Goal: Task Accomplishment & Management: Use online tool/utility

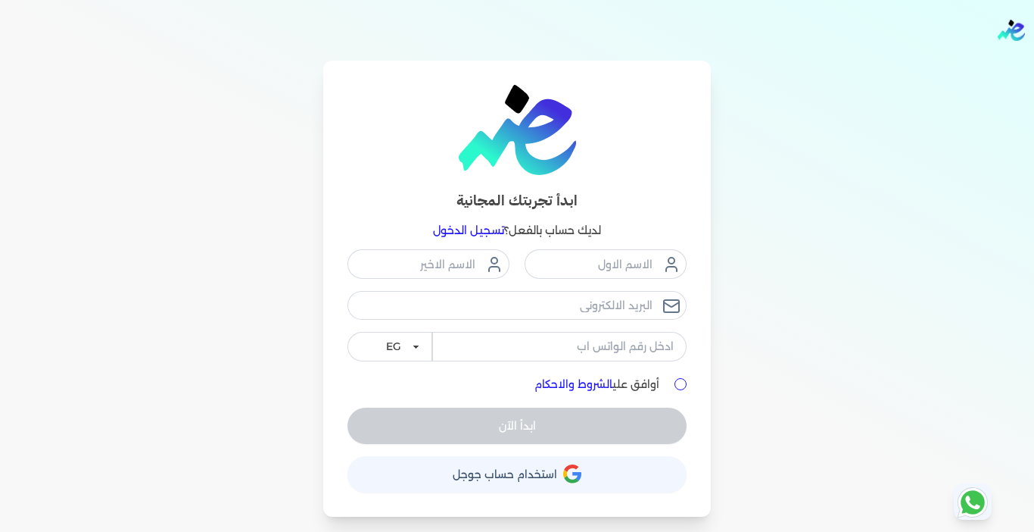
click at [463, 223] on link "تسجيل الدخول" at bounding box center [468, 230] width 71 height 14
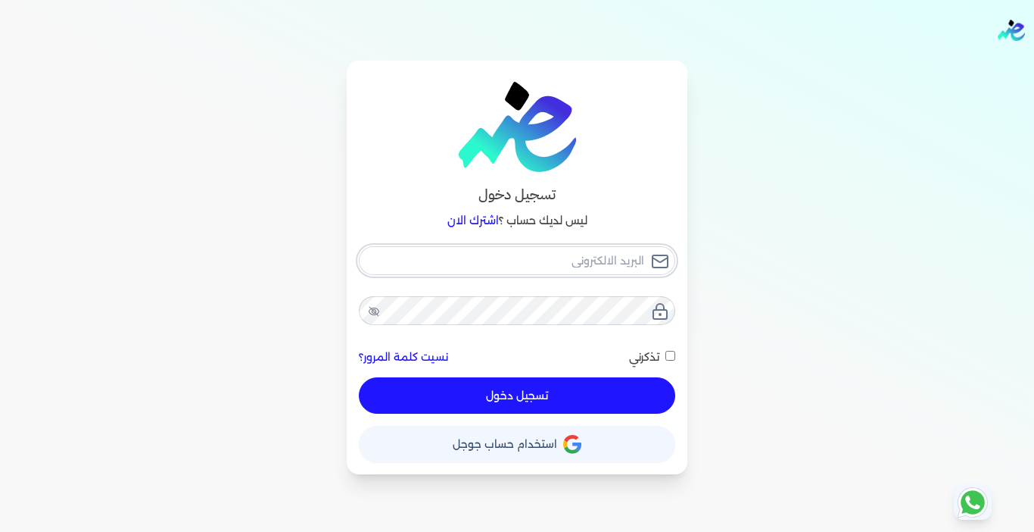
type input "[EMAIL_ADDRESS][DOMAIN_NAME]"
click at [552, 395] on button "تسجيل دخول" at bounding box center [517, 395] width 316 height 36
checkbox input "false"
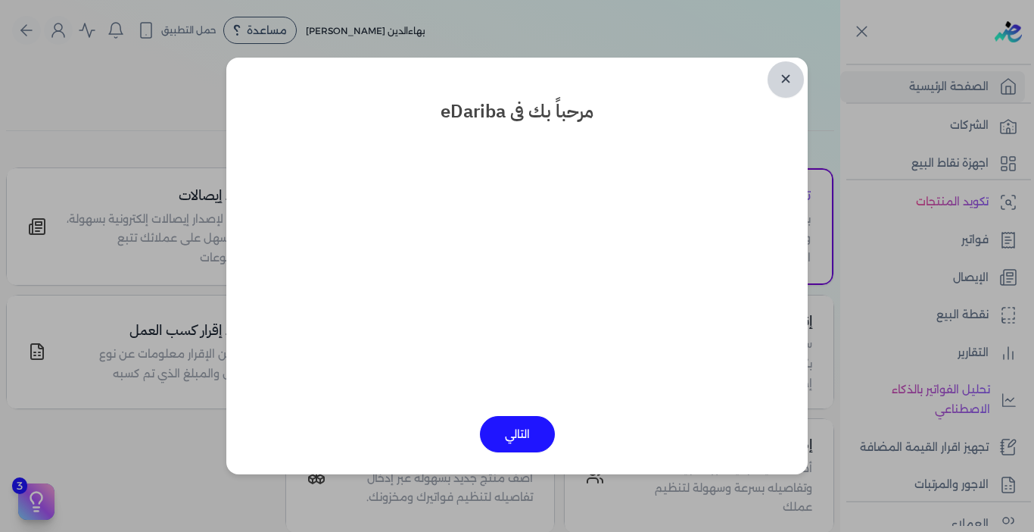
click at [786, 79] on link "✕" at bounding box center [786, 79] width 36 height 36
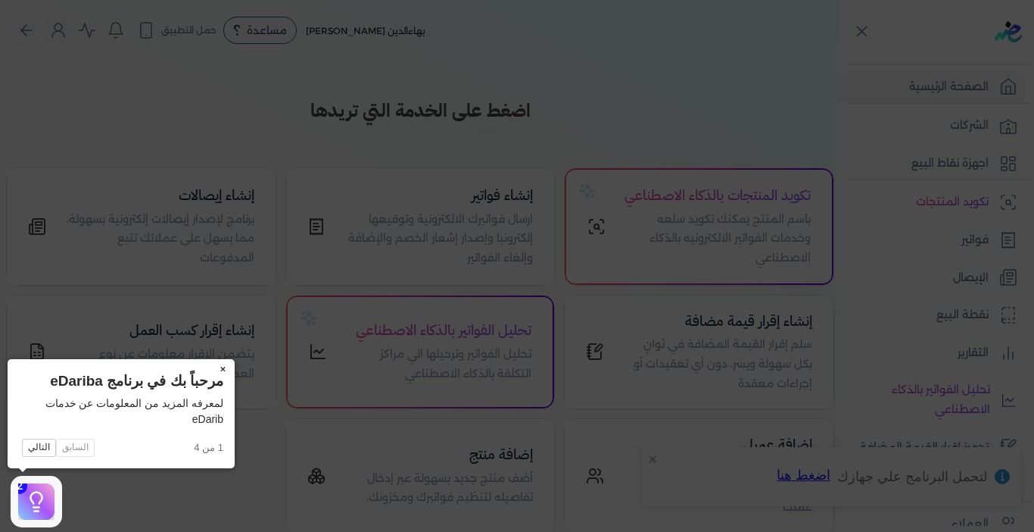
click at [223, 369] on button "×" at bounding box center [222, 369] width 24 height 21
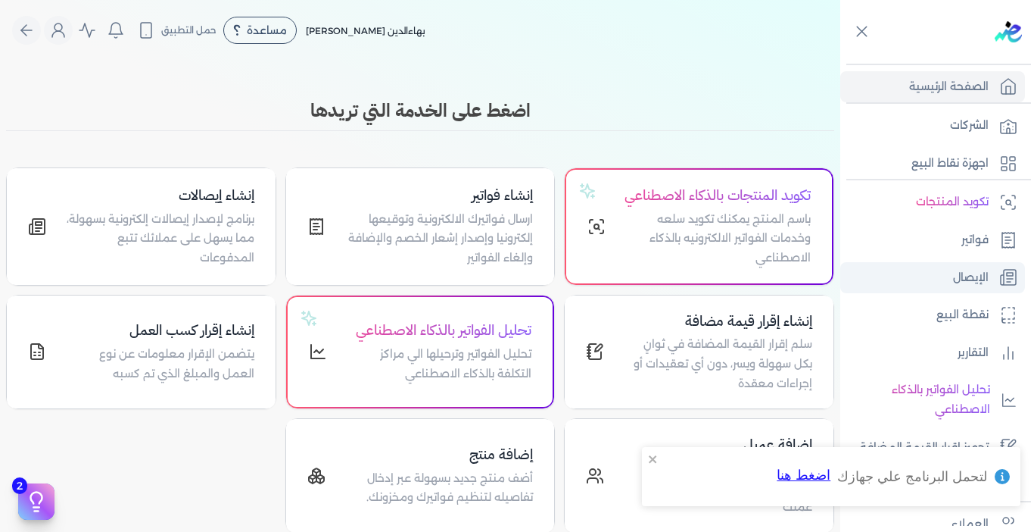
click at [968, 284] on p "الإيصال" at bounding box center [971, 278] width 36 height 20
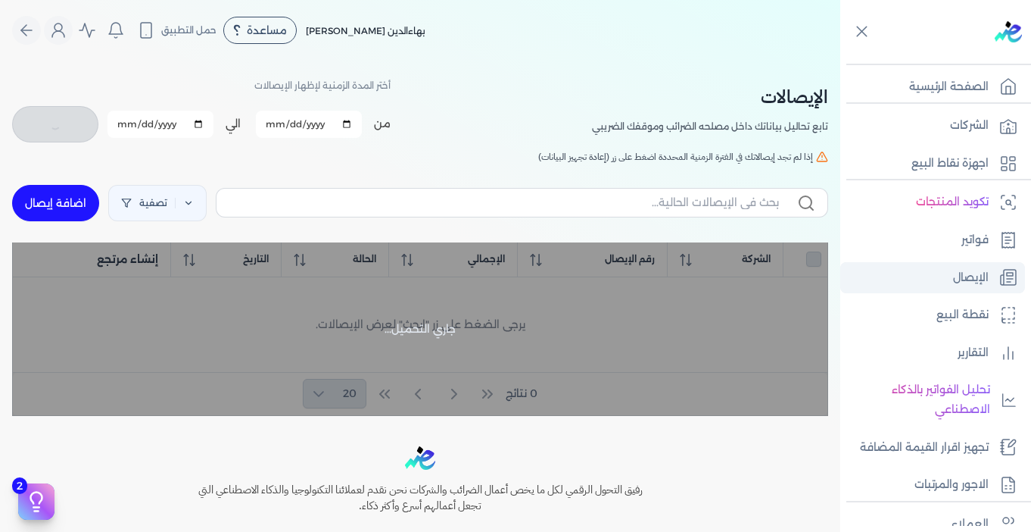
checkbox input "false"
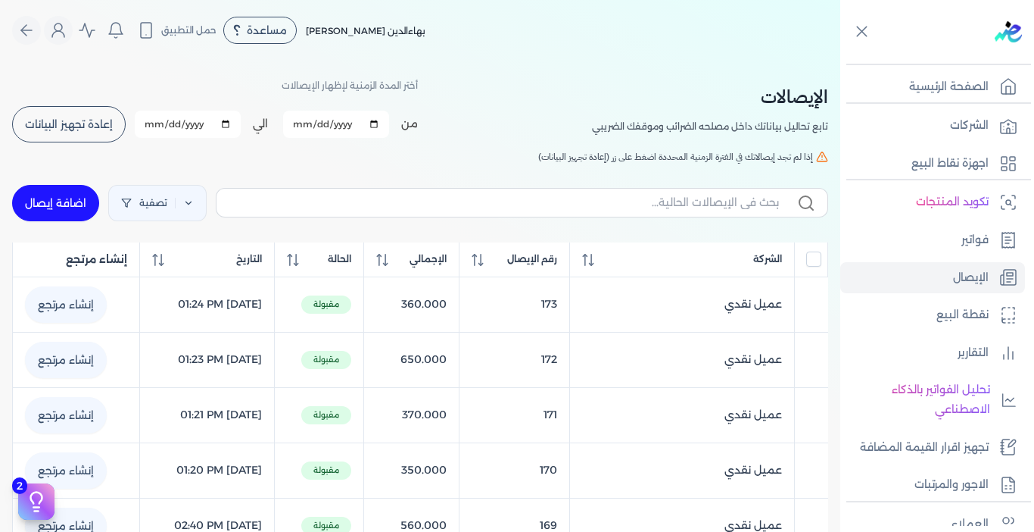
click at [67, 202] on link "اضافة إيصال" at bounding box center [55, 203] width 87 height 36
select select "EGP"
select select "EGS"
select select "B"
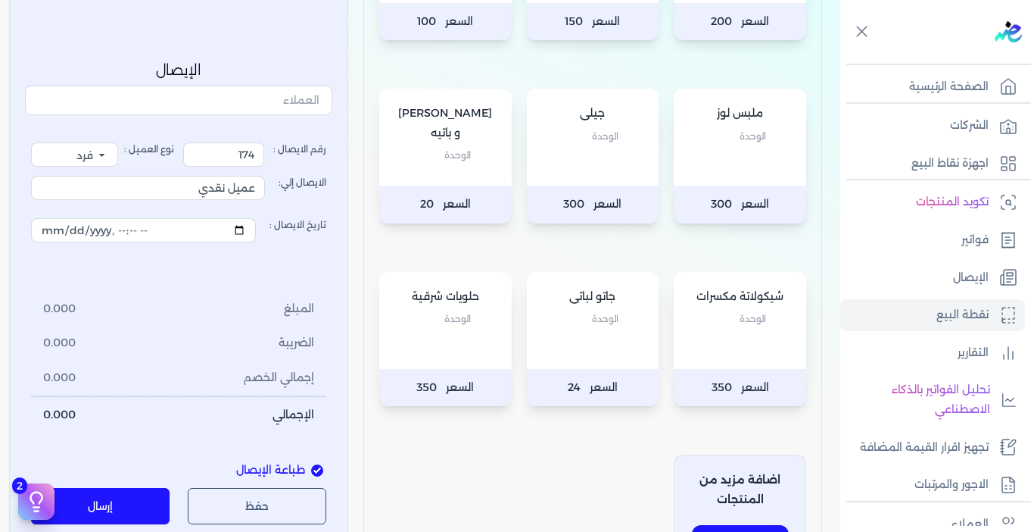
scroll to position [530, 0]
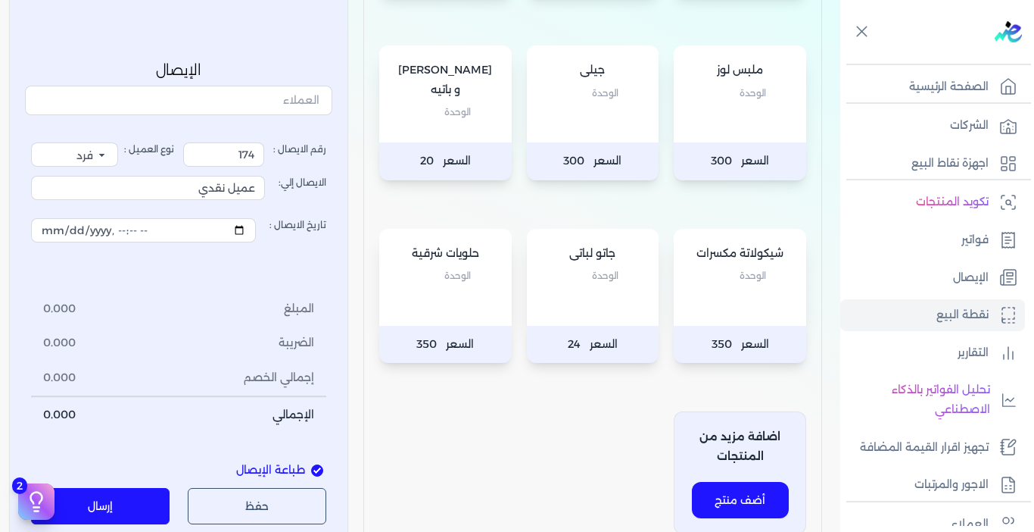
click at [608, 297] on div "جاتو لباتى الوحدة" at bounding box center [593, 277] width 133 height 97
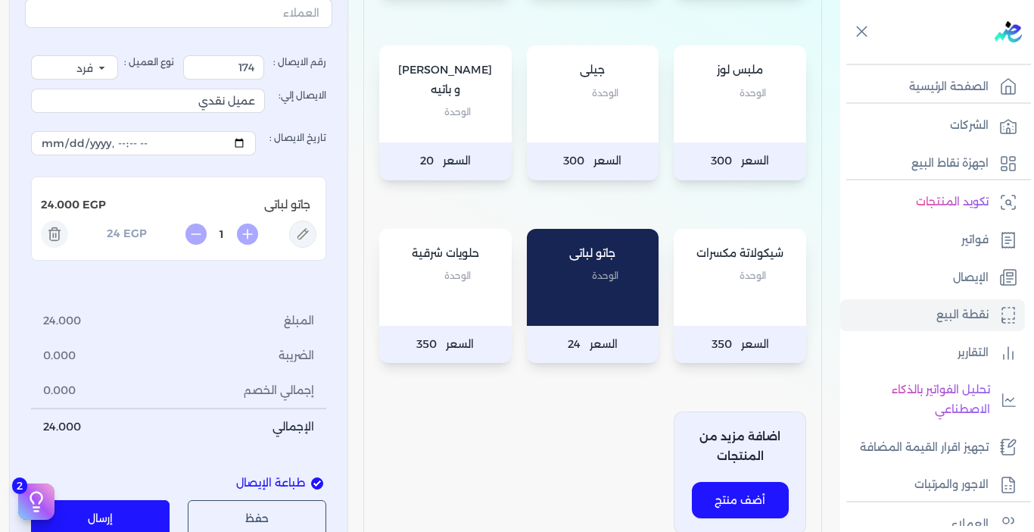
click at [571, 283] on p "الوحدة" at bounding box center [593, 276] width 102 height 20
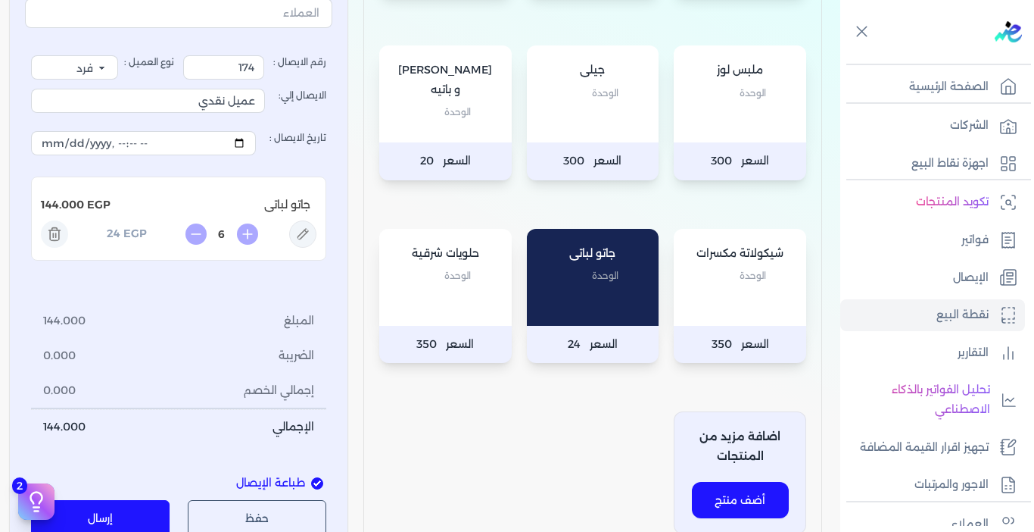
click at [571, 283] on p "الوحدة" at bounding box center [593, 276] width 102 height 20
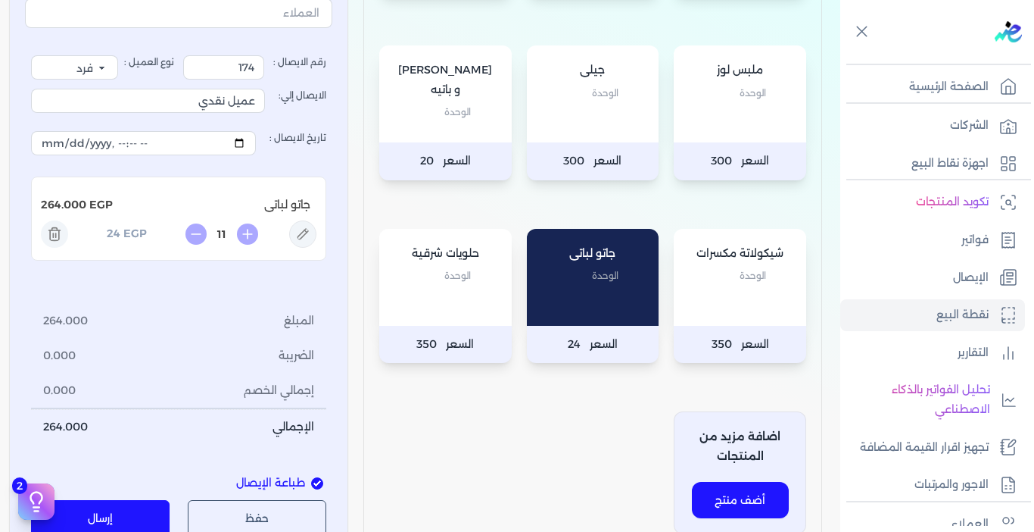
click at [571, 283] on p "الوحدة" at bounding box center [593, 276] width 102 height 20
click at [570, 283] on p "الوحدة" at bounding box center [593, 276] width 102 height 20
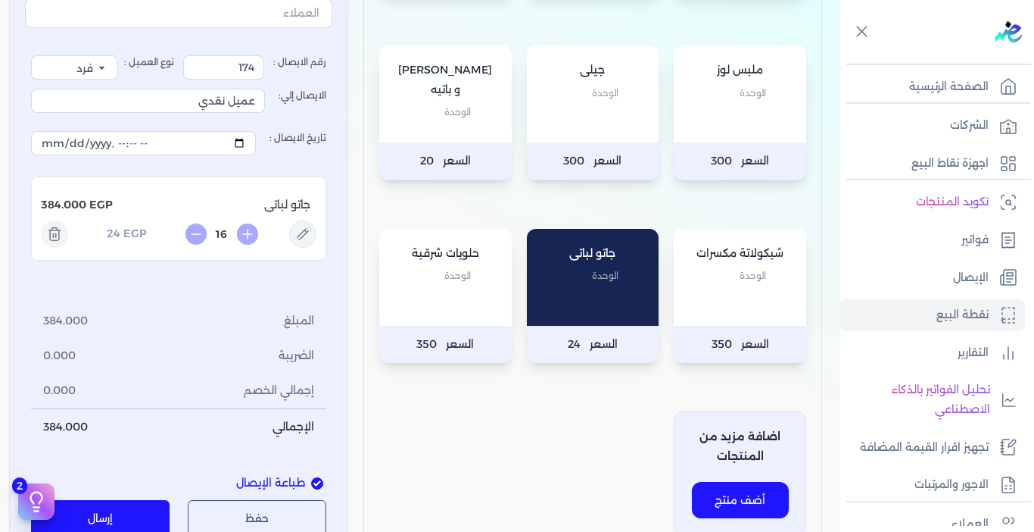
click at [570, 283] on p "الوحدة" at bounding box center [593, 276] width 102 height 20
type input "20"
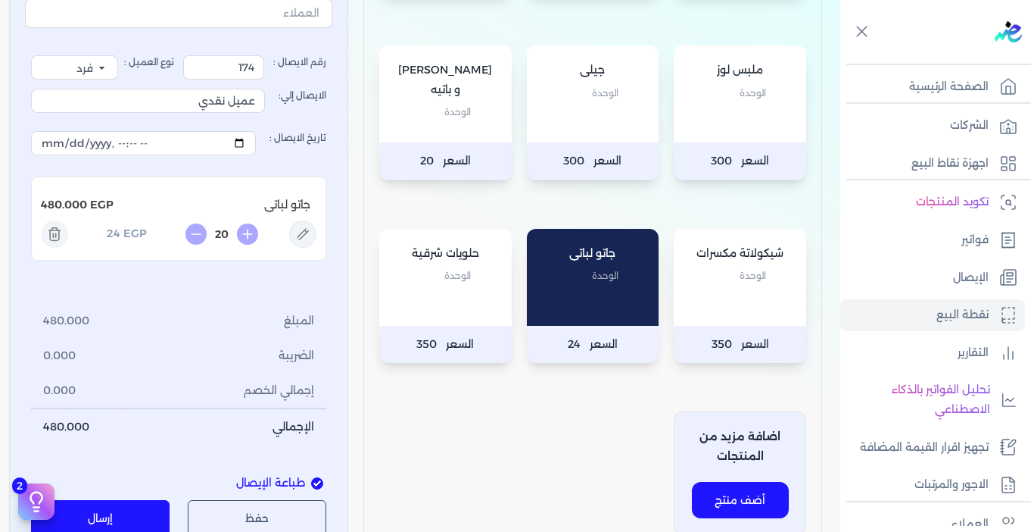
click at [132, 509] on button "إرسال" at bounding box center [100, 518] width 139 height 36
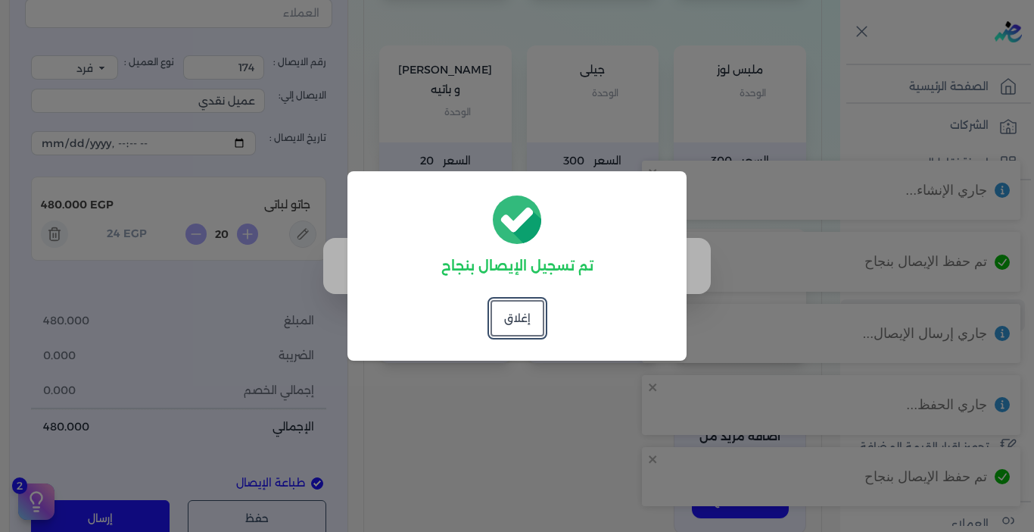
drag, startPoint x: 513, startPoint y: 320, endPoint x: 504, endPoint y: 348, distance: 30.4
click at [513, 320] on button "إغلاق" at bounding box center [518, 318] width 54 height 36
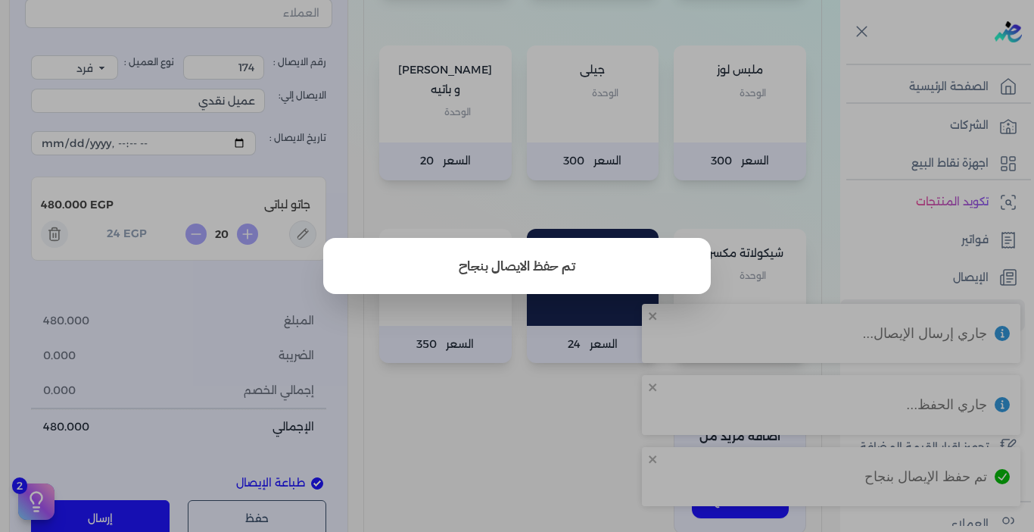
click at [525, 402] on button "close" at bounding box center [517, 266] width 1034 height 532
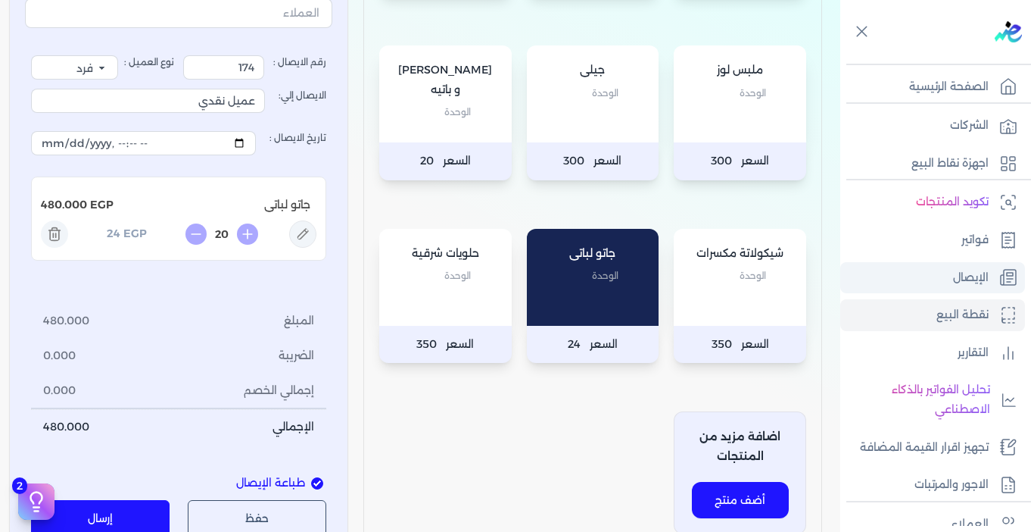
click at [970, 271] on p "الإيصال" at bounding box center [971, 278] width 36 height 20
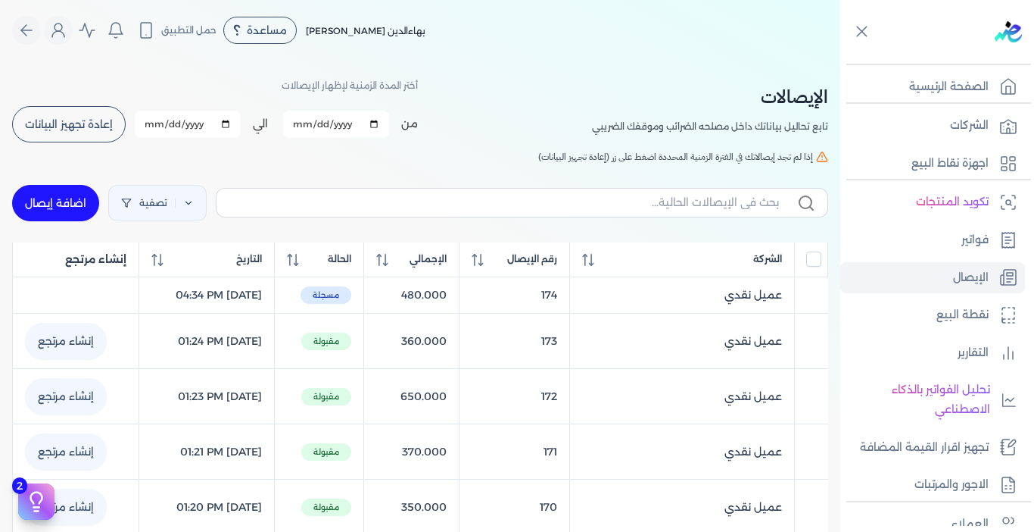
click at [96, 129] on span "إعادة تجهيز البيانات" at bounding box center [69, 124] width 88 height 11
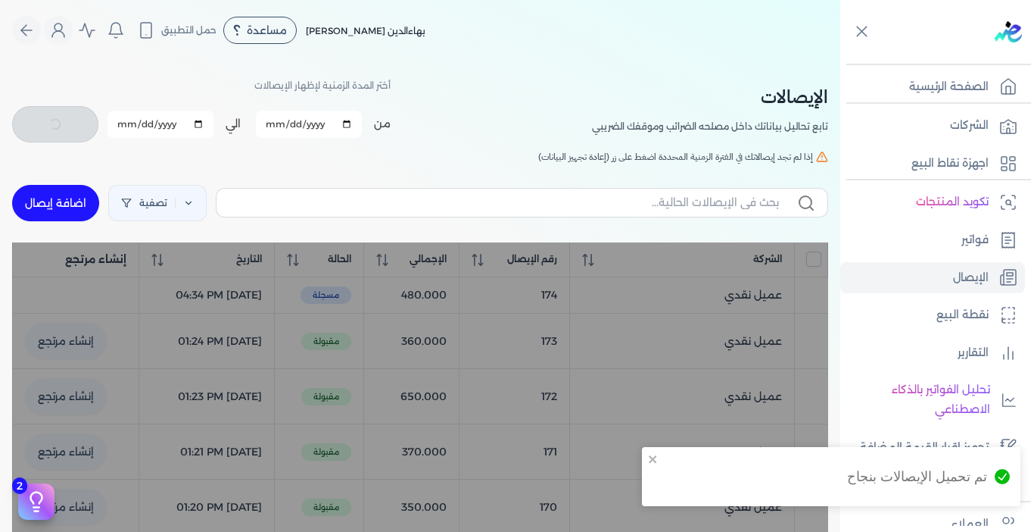
checkbox input "false"
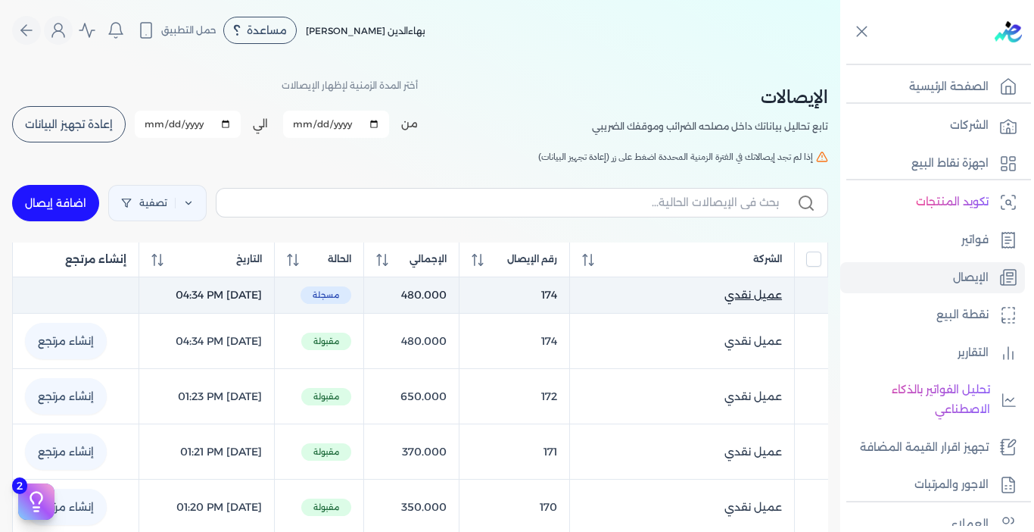
click at [762, 292] on span "عميل نقدي" at bounding box center [754, 295] width 58 height 16
select select "EGP"
select select "EGS"
select select "B"
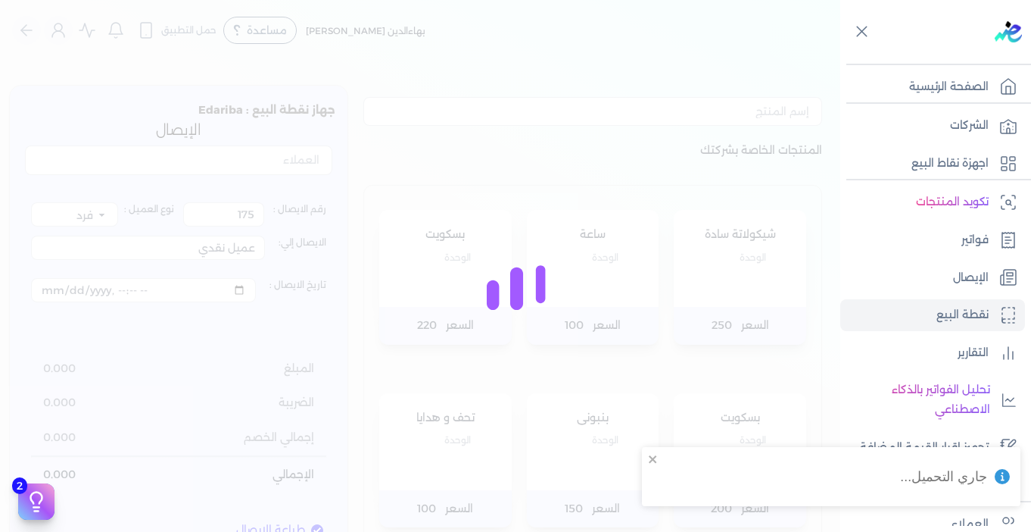
type input "174"
type input "[DATE]T16:34:43"
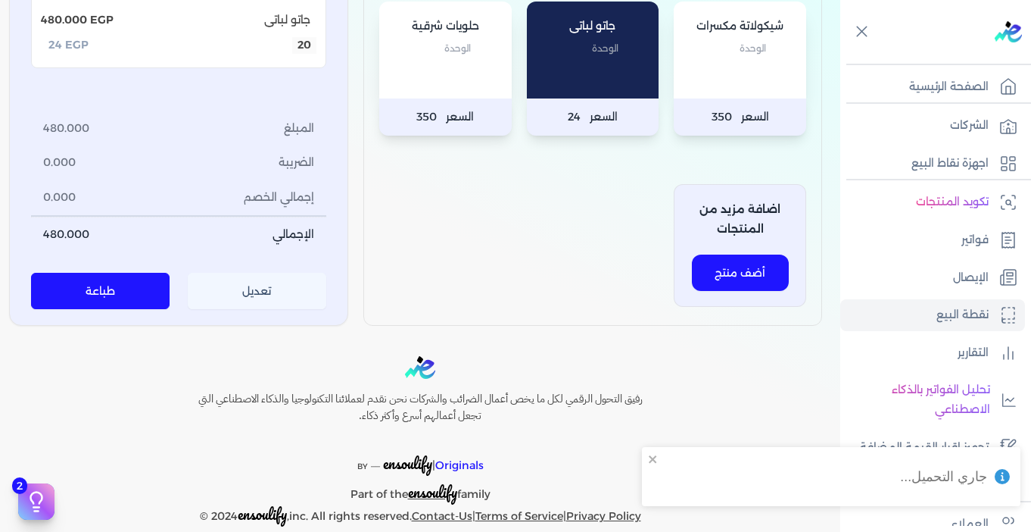
scroll to position [781, 0]
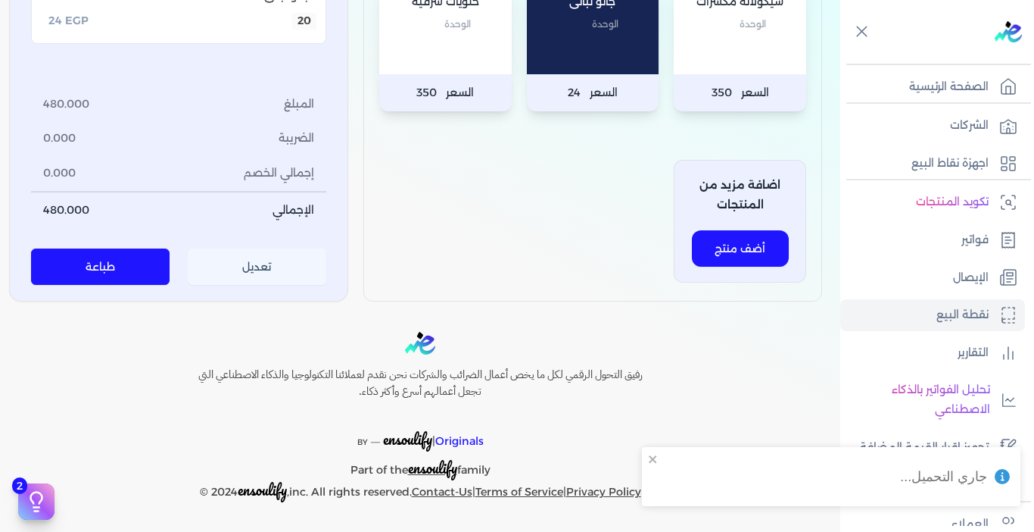
click at [254, 272] on button "تعديل" at bounding box center [257, 267] width 139 height 36
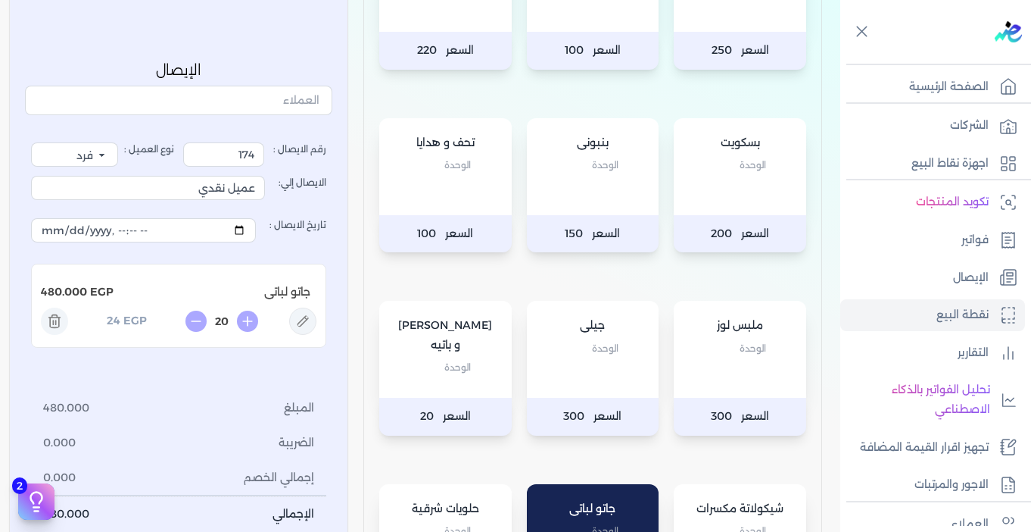
scroll to position [251, 0]
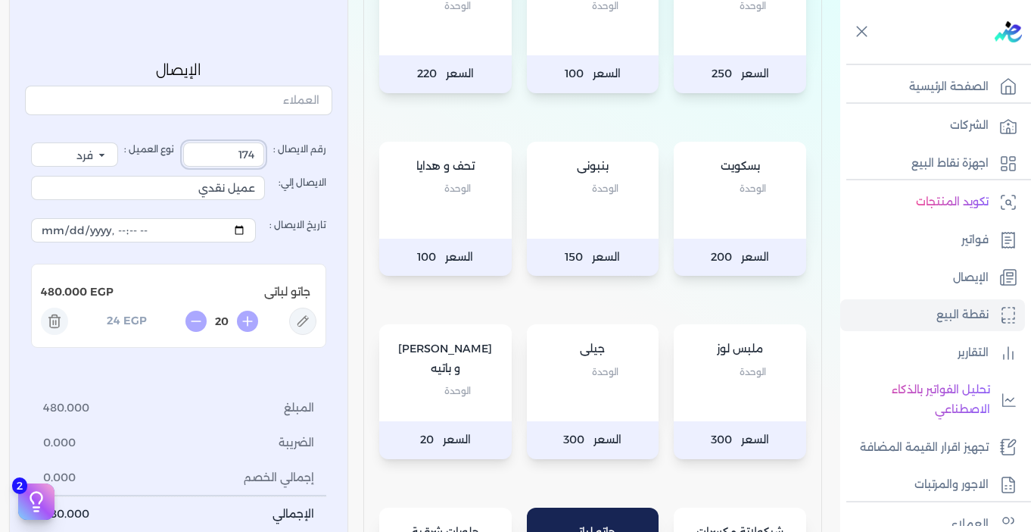
drag, startPoint x: 221, startPoint y: 155, endPoint x: 267, endPoint y: 164, distance: 46.2
click at [264, 164] on input "174" at bounding box center [223, 154] width 81 height 24
type input "175"
click at [58, 316] on icon at bounding box center [54, 316] width 5 height 2
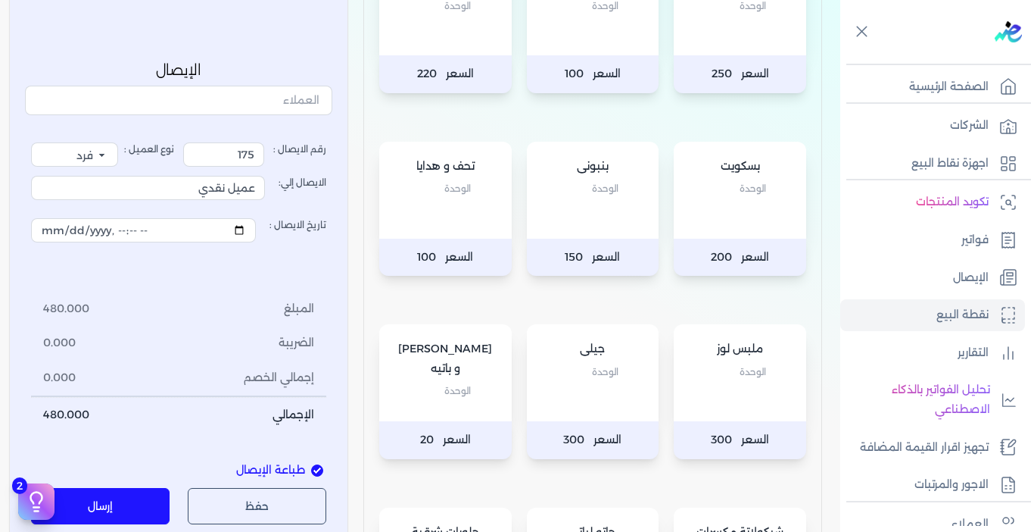
click at [204, 279] on div "رقم الايصال : 175 نوع العميل : فرد شركة شخص اجنبي الايصال إلي: عميل نقدي تاريخ …" at bounding box center [178, 287] width 295 height 290
click at [480, 381] on p "الوحدة" at bounding box center [445, 391] width 102 height 20
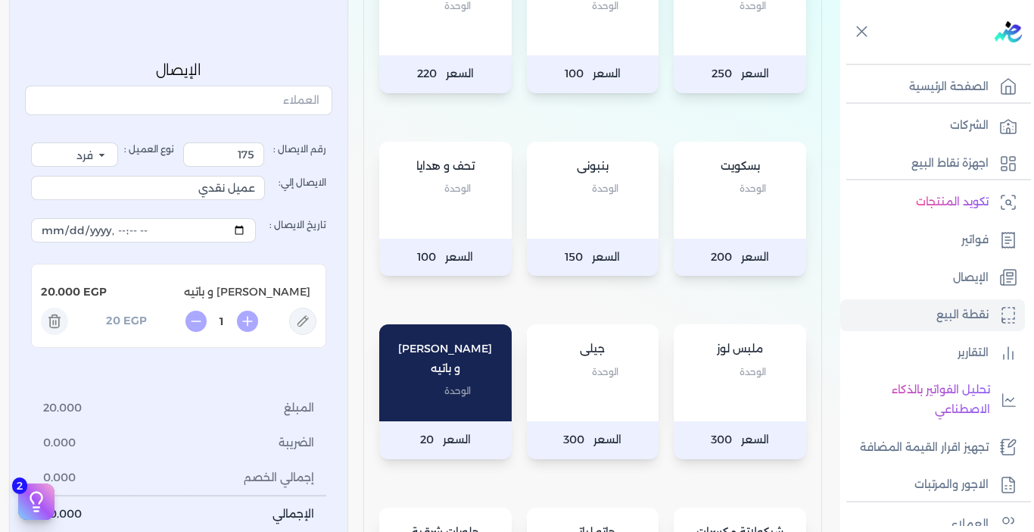
click at [245, 320] on icon at bounding box center [247, 321] width 21 height 21
click at [203, 326] on icon at bounding box center [196, 321] width 21 height 21
type input "3"
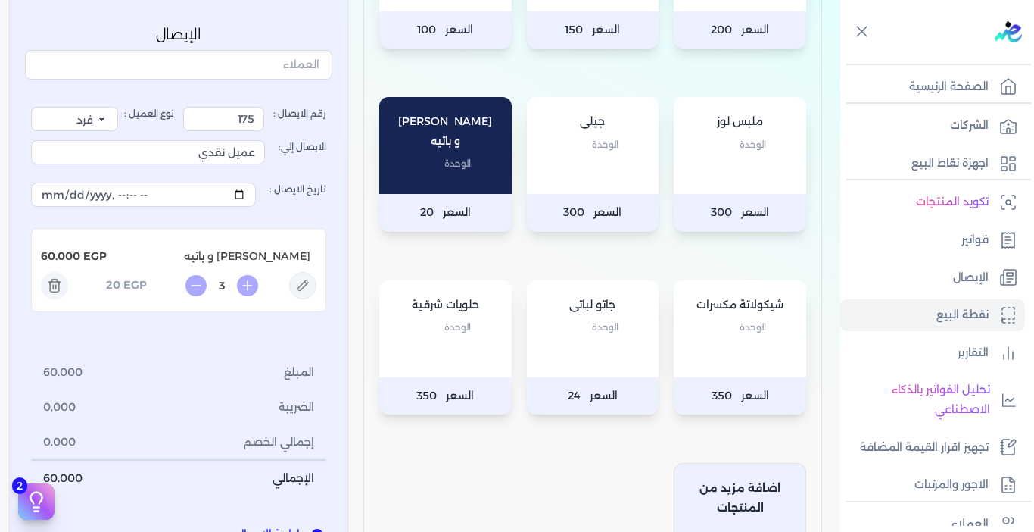
scroll to position [630, 0]
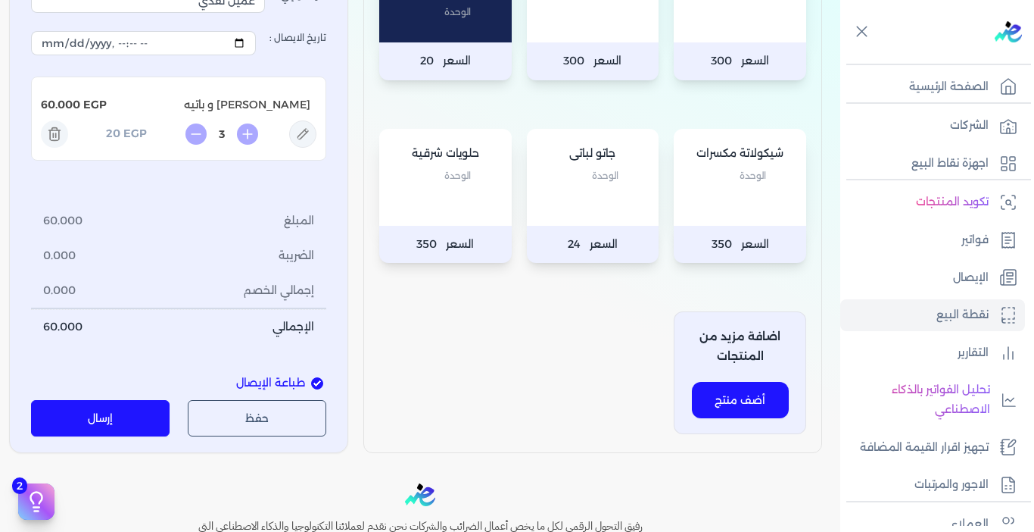
click at [143, 410] on button "إرسال" at bounding box center [100, 419] width 139 height 36
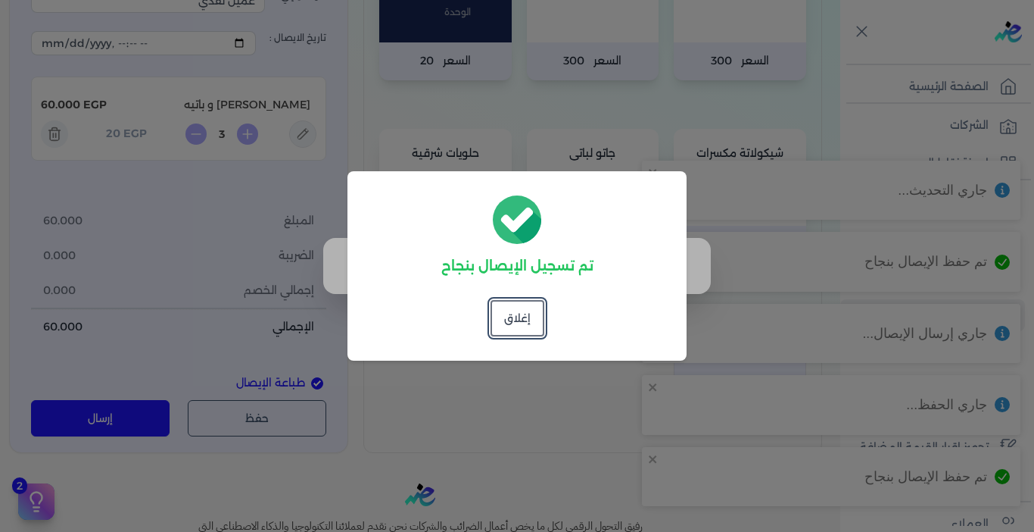
click at [542, 297] on div "تم تسجيل الإيصال بنجاح إغلاق" at bounding box center [517, 265] width 339 height 189
click at [538, 312] on button "إغلاق" at bounding box center [518, 318] width 54 height 36
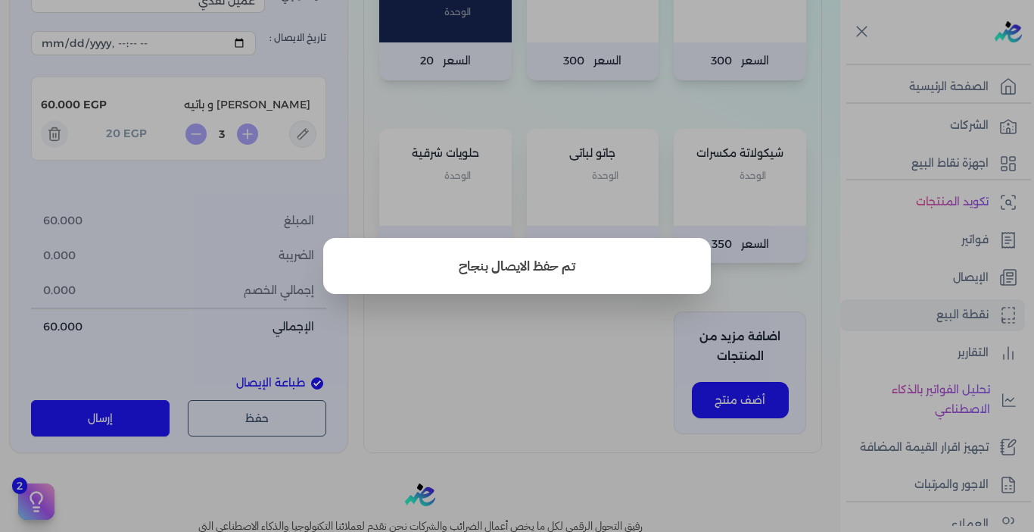
click at [525, 357] on button "close" at bounding box center [517, 266] width 1034 height 532
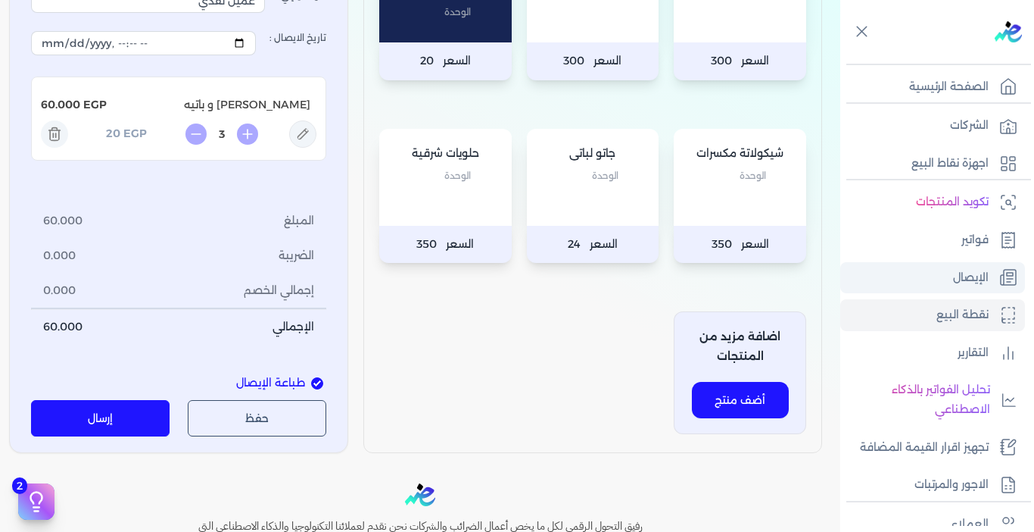
click at [985, 278] on p "الإيصال" at bounding box center [971, 278] width 36 height 20
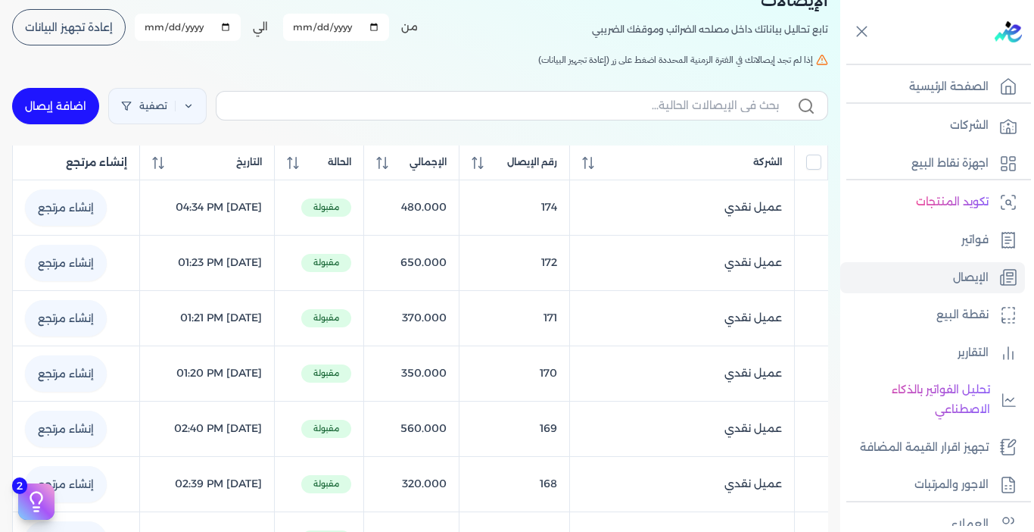
scroll to position [88, 0]
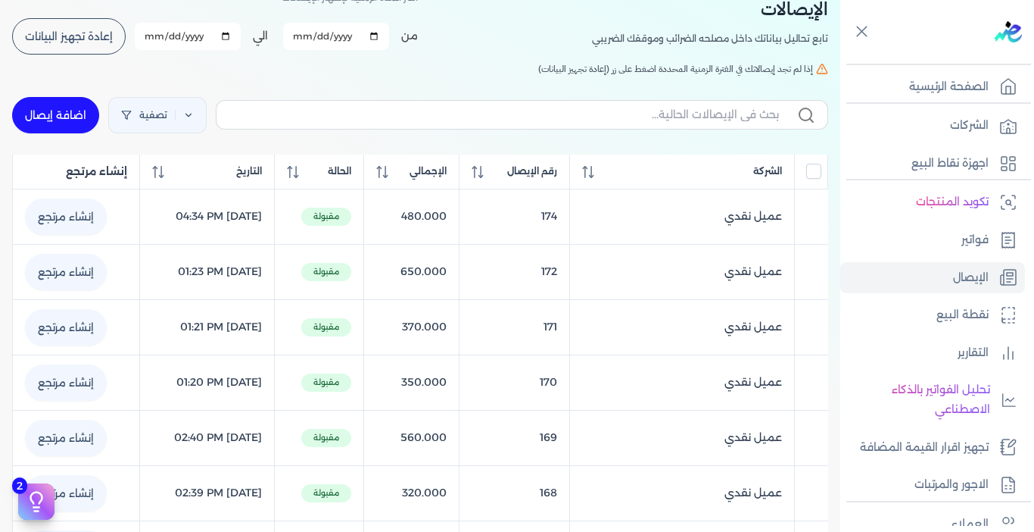
click at [108, 42] on span "إعادة تجهيز البيانات" at bounding box center [69, 36] width 88 height 11
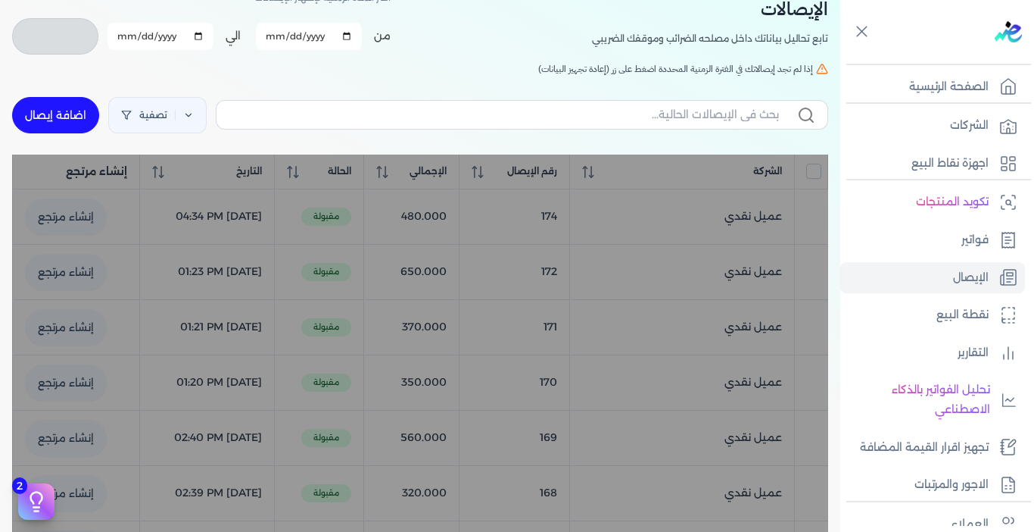
checkbox input "false"
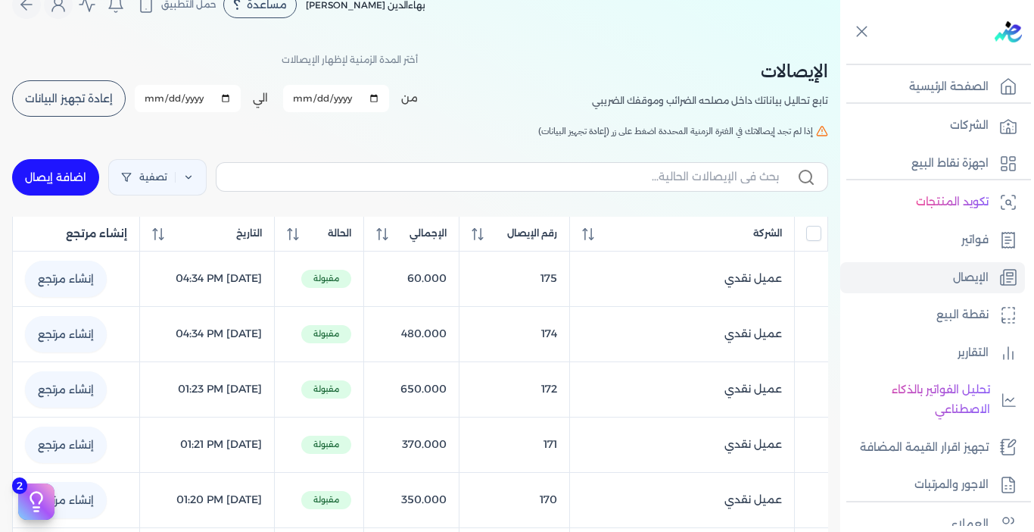
scroll to position [12, 0]
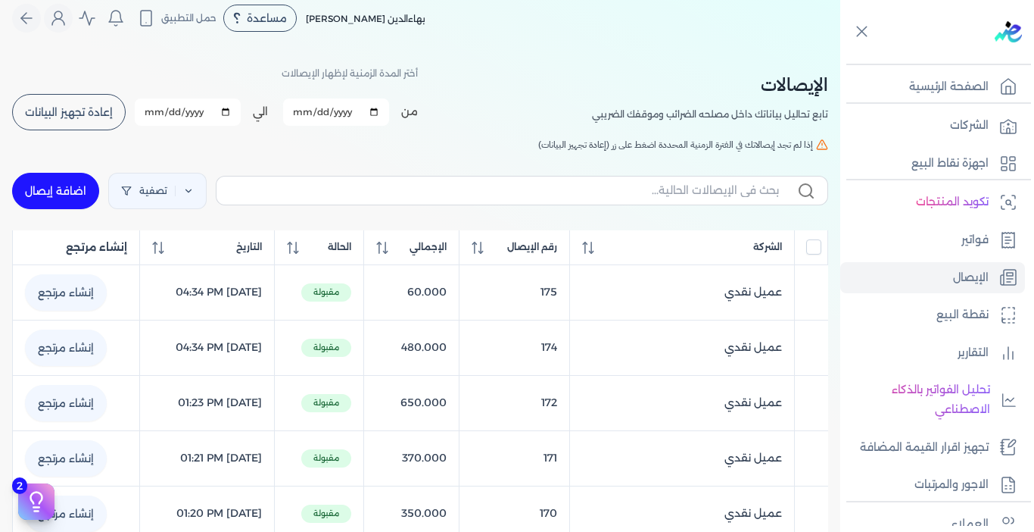
click at [56, 191] on link "اضافة إيصال" at bounding box center [55, 191] width 87 height 36
select select "EGP"
select select "EGS"
select select "B"
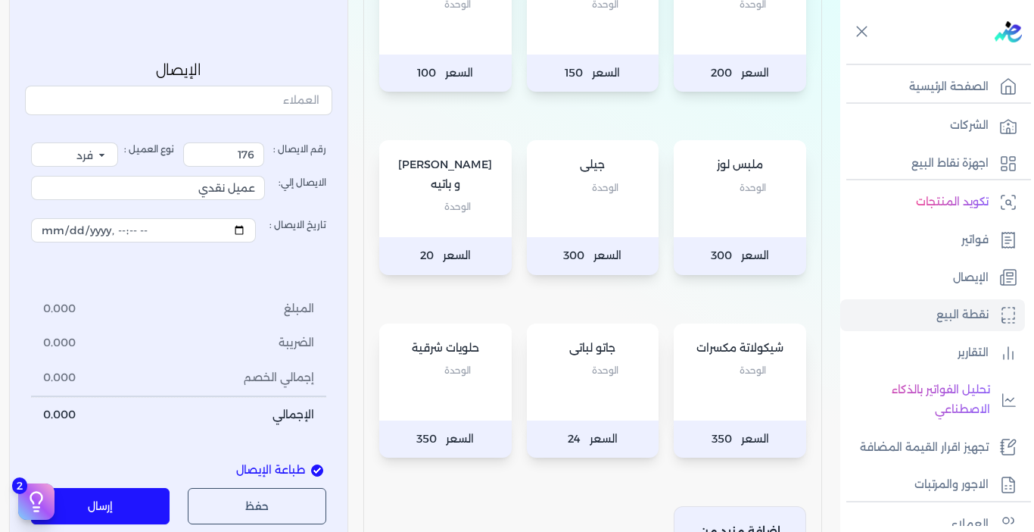
scroll to position [315, 0]
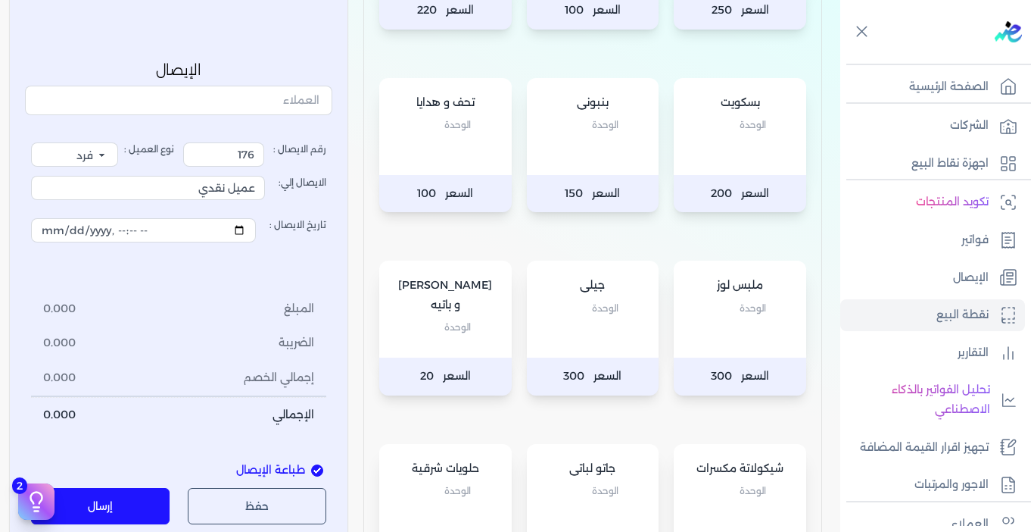
click at [737, 144] on div "بسكويت الوحدة" at bounding box center [740, 126] width 133 height 97
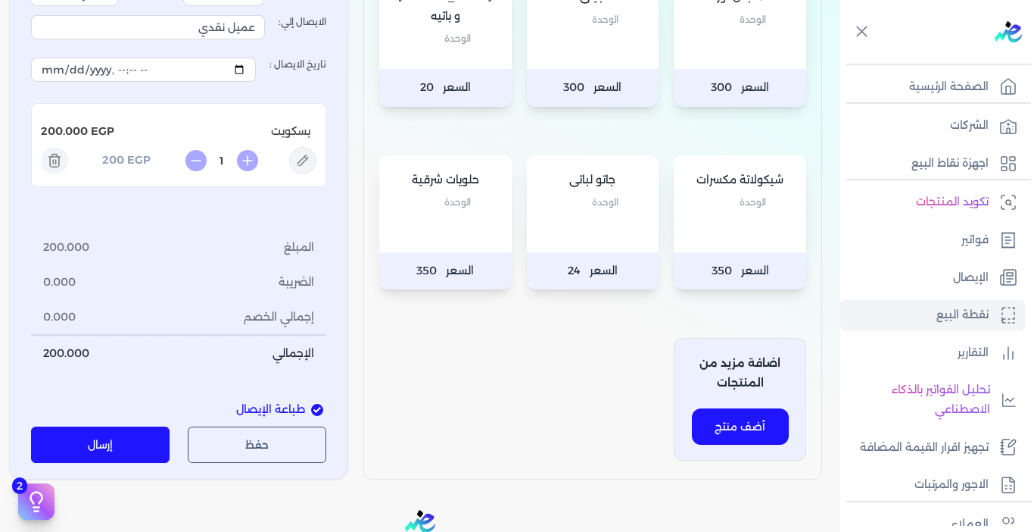
scroll to position [618, 0]
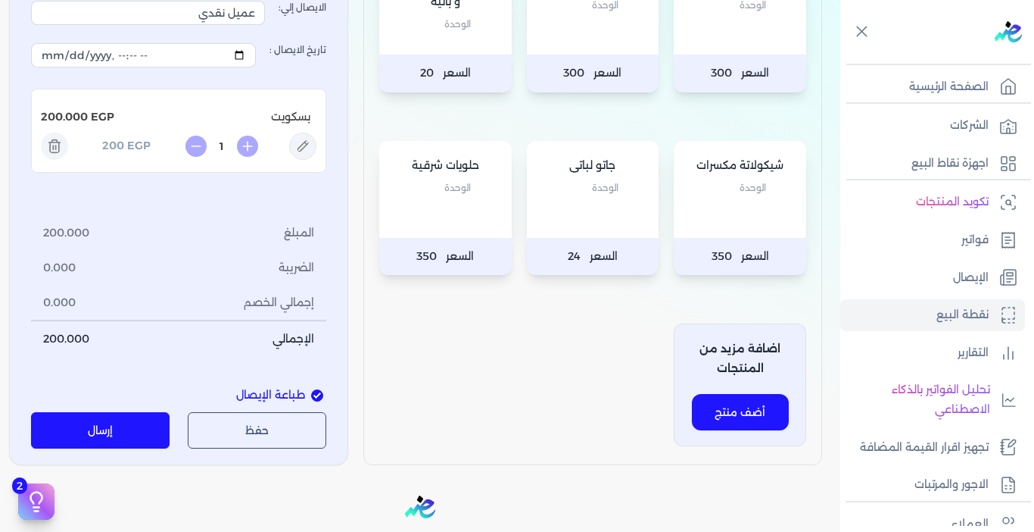
click at [130, 419] on button "إرسال" at bounding box center [100, 431] width 139 height 36
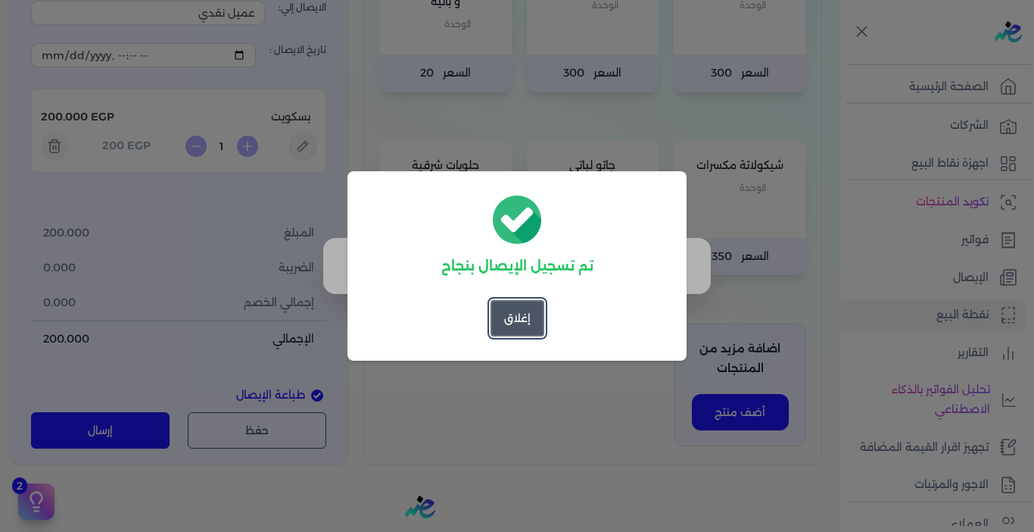
click at [524, 323] on button "إغلاق" at bounding box center [518, 318] width 54 height 36
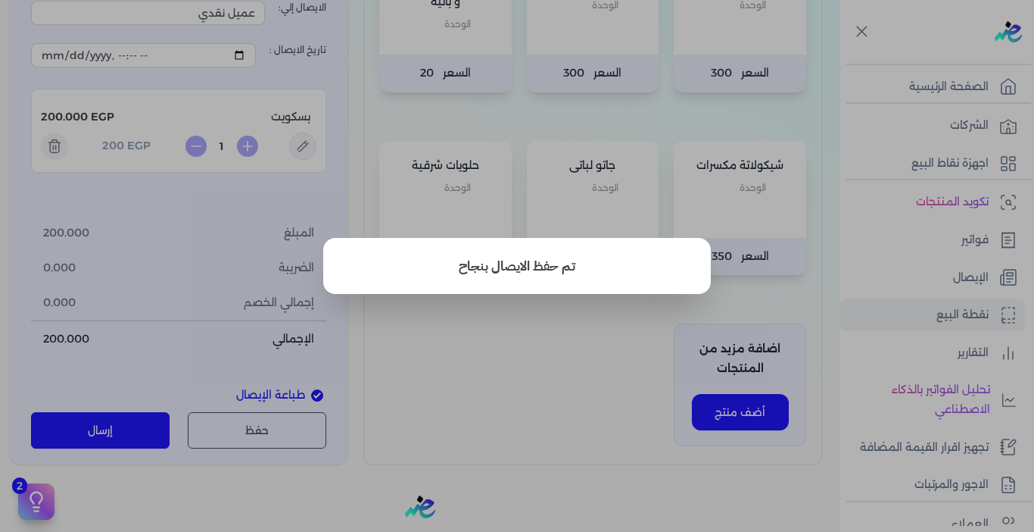
click at [557, 327] on button "close" at bounding box center [517, 266] width 1034 height 532
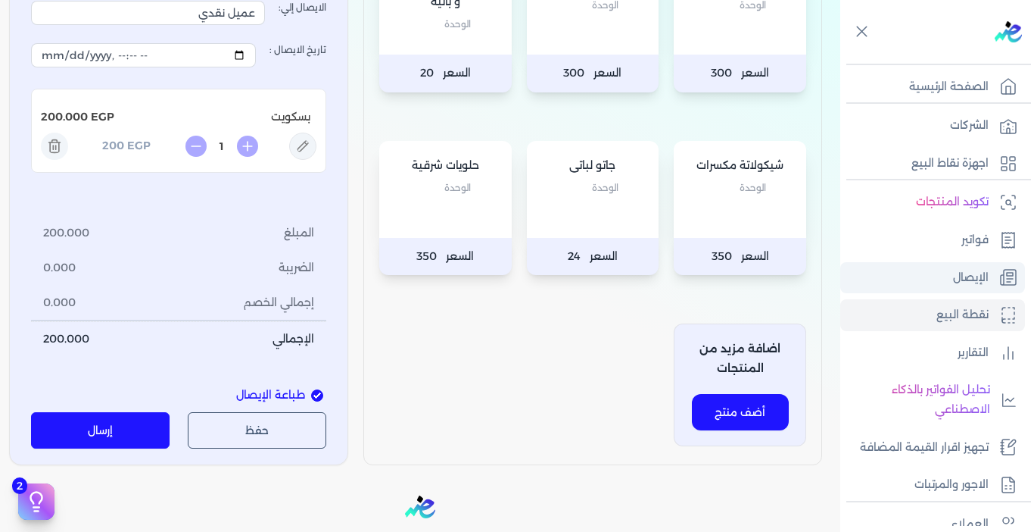
click at [976, 283] on p "الإيصال" at bounding box center [971, 278] width 36 height 20
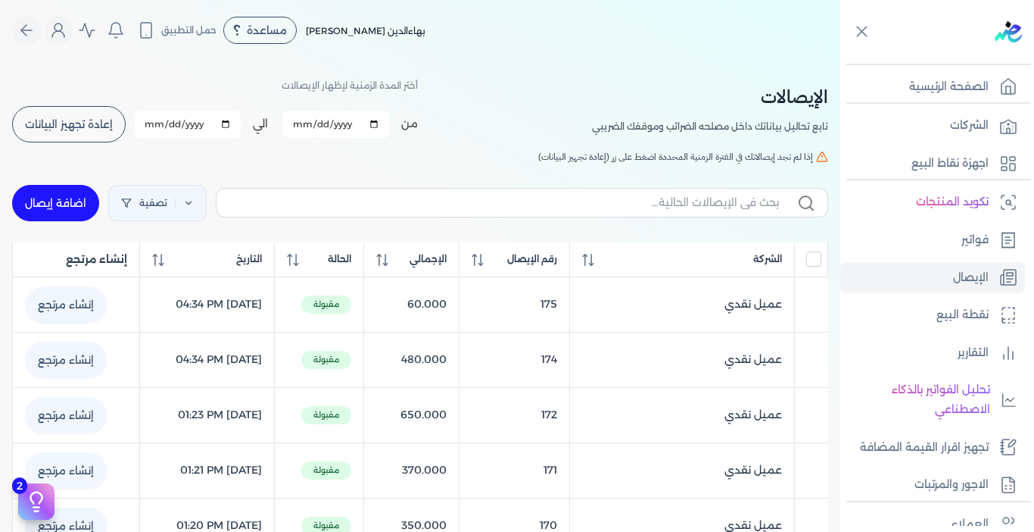
click at [101, 122] on span "إعادة تجهيز البيانات" at bounding box center [69, 124] width 88 height 11
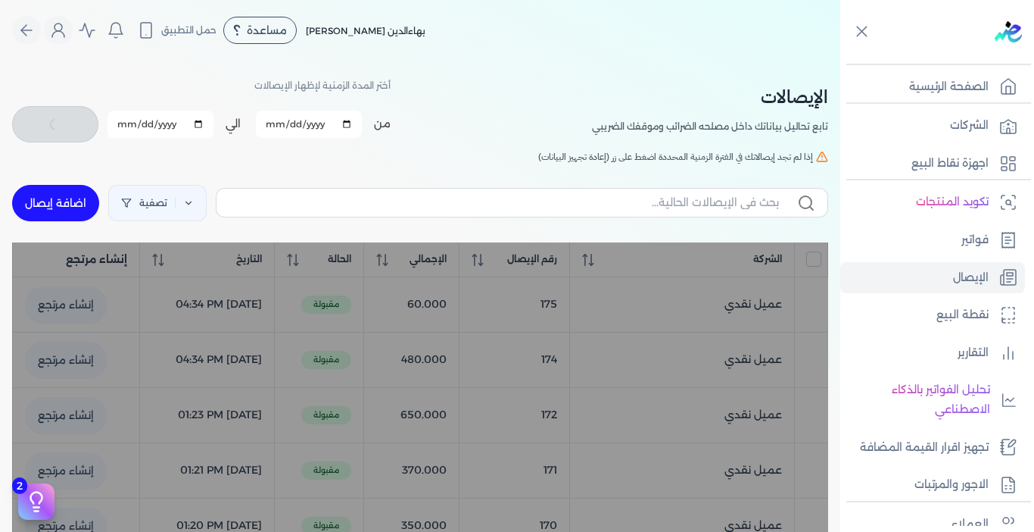
checkbox input "false"
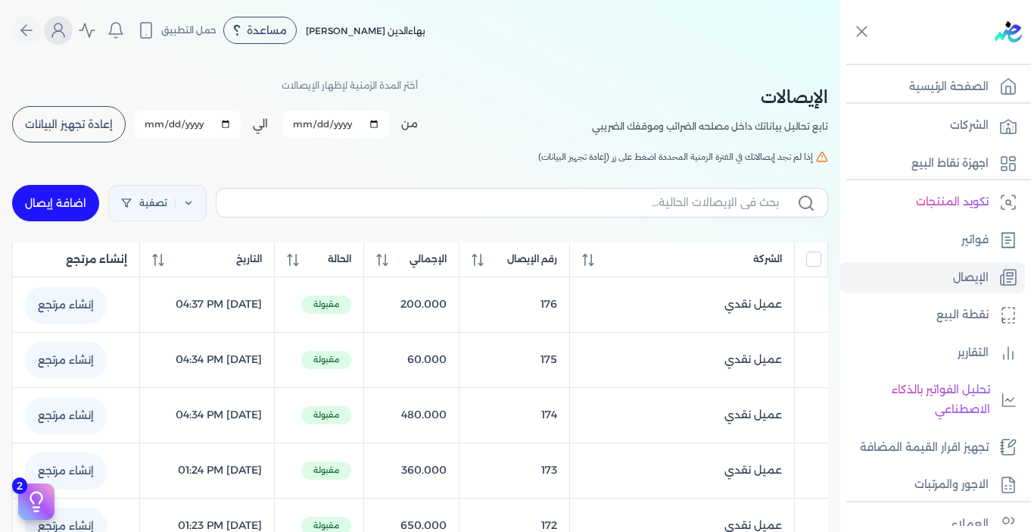
click at [63, 28] on icon "Global" at bounding box center [58, 30] width 18 height 18
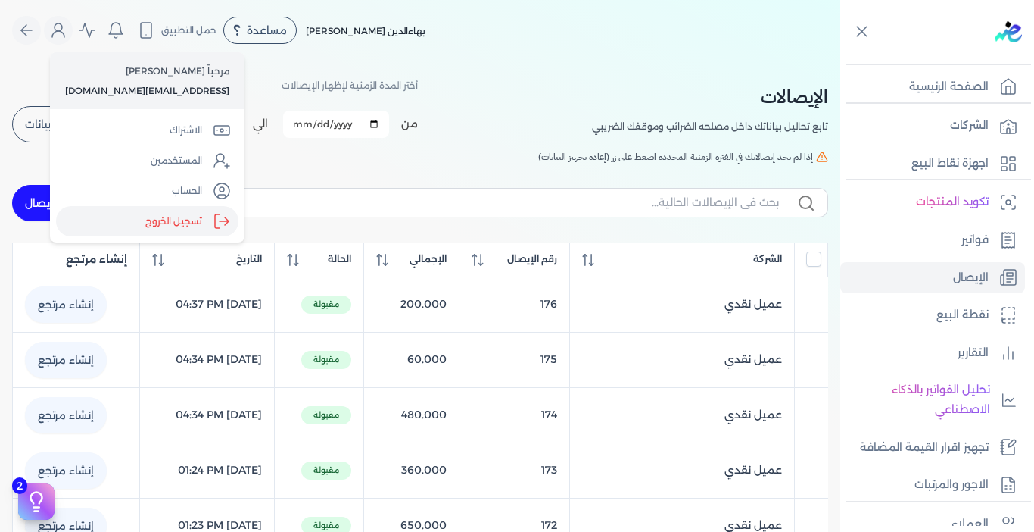
click at [154, 219] on label "تسجيل الخروج" at bounding box center [147, 221] width 182 height 30
click at [840, 61] on input "Close" at bounding box center [840, 61] width 0 height 0
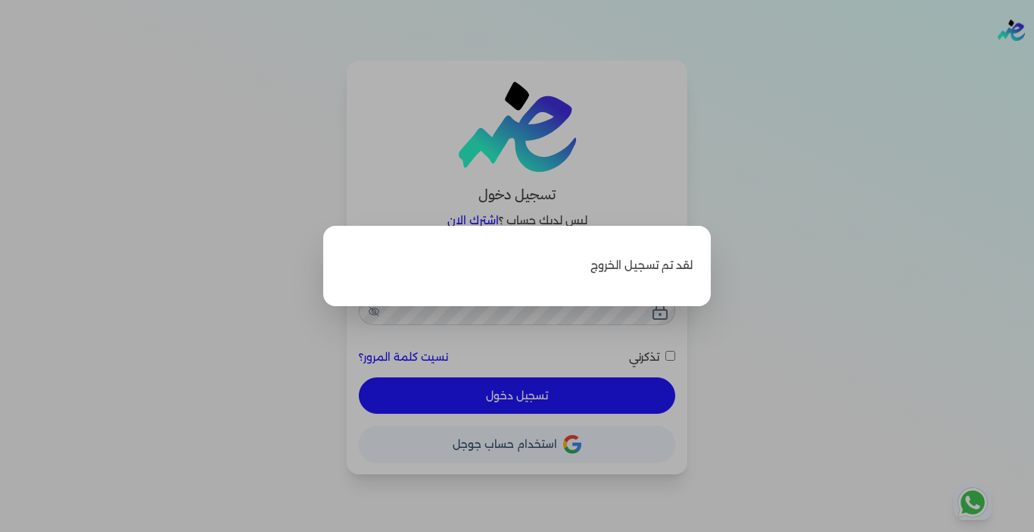
type input "[EMAIL_ADDRESS][DOMAIN_NAME]"
checkbox input "false"
click at [759, 306] on label "Close" at bounding box center [517, 266] width 1034 height 532
click at [1034, 61] on input "Close" at bounding box center [1034, 61] width 0 height 0
